Goal: Task Accomplishment & Management: Manage account settings

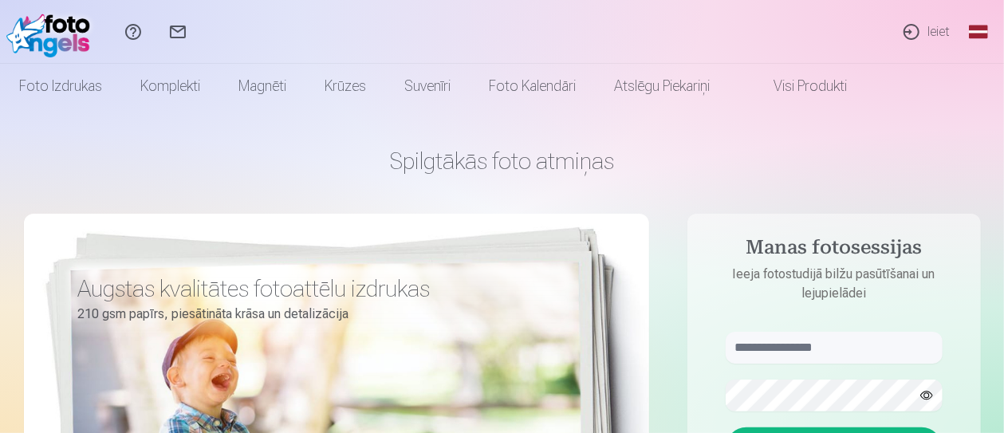
click at [920, 27] on link "Ieiet" at bounding box center [925, 32] width 73 height 64
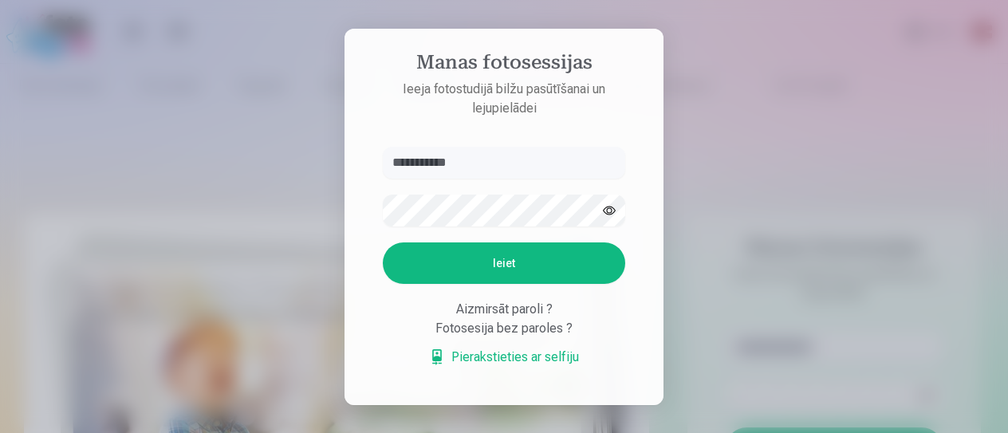
type input "**********"
click at [433, 270] on button "Ieiet" at bounding box center [504, 262] width 242 height 41
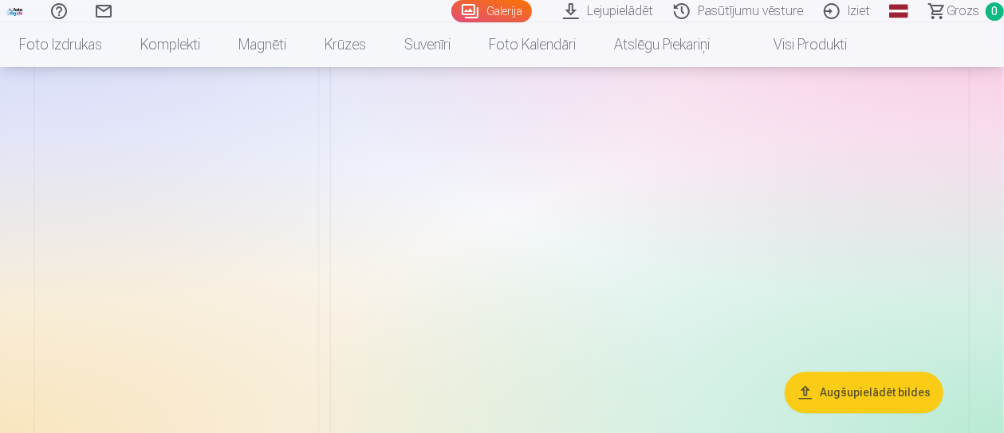
scroll to position [4815, 0]
